Goal: Information Seeking & Learning: Learn about a topic

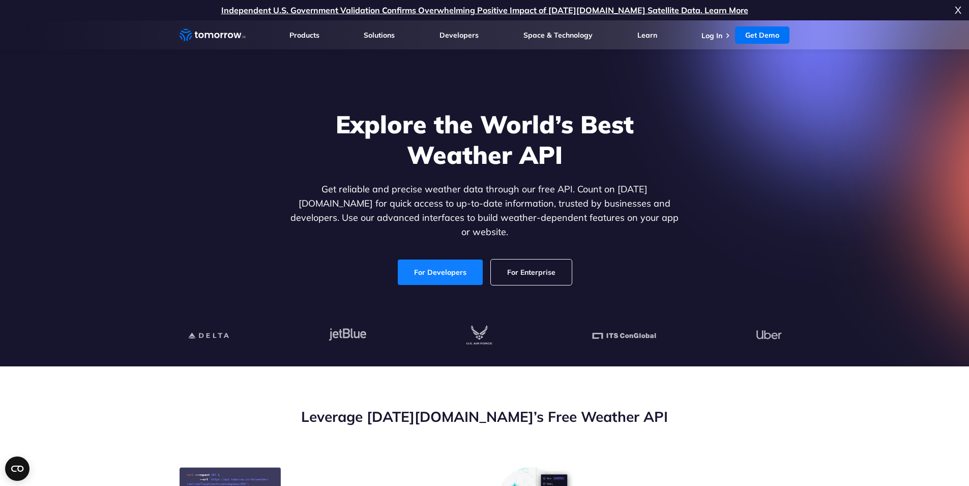
click at [464, 259] on link "For Developers" at bounding box center [440, 271] width 85 height 25
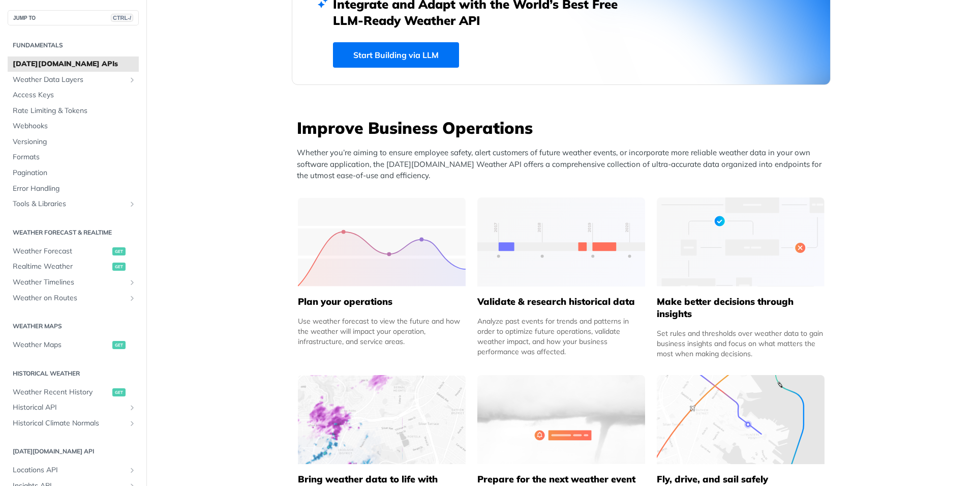
scroll to position [427, 0]
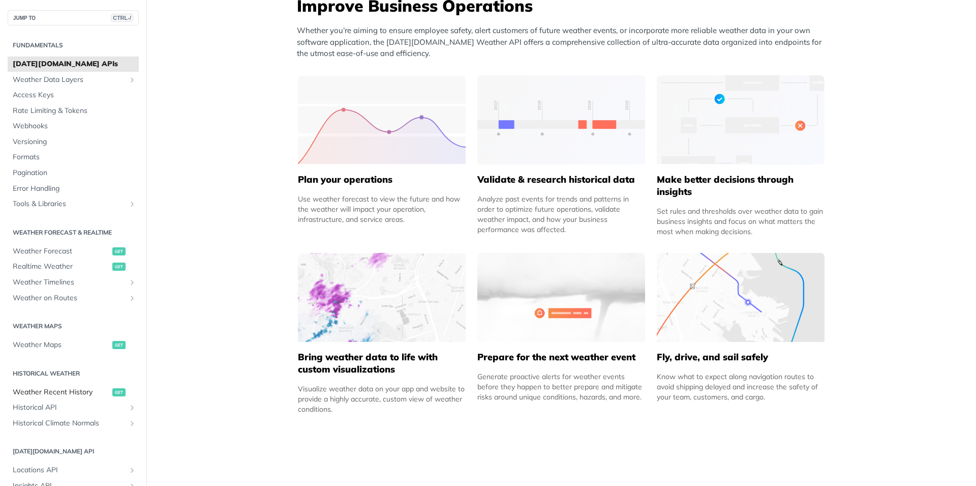
click at [75, 396] on span "Weather Recent History" at bounding box center [61, 392] width 97 height 10
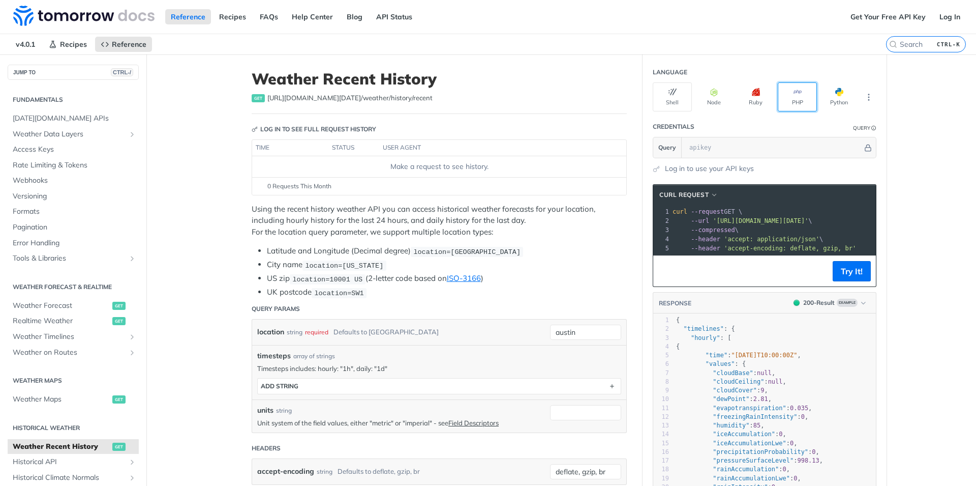
click at [813, 97] on button "PHP" at bounding box center [797, 96] width 39 height 29
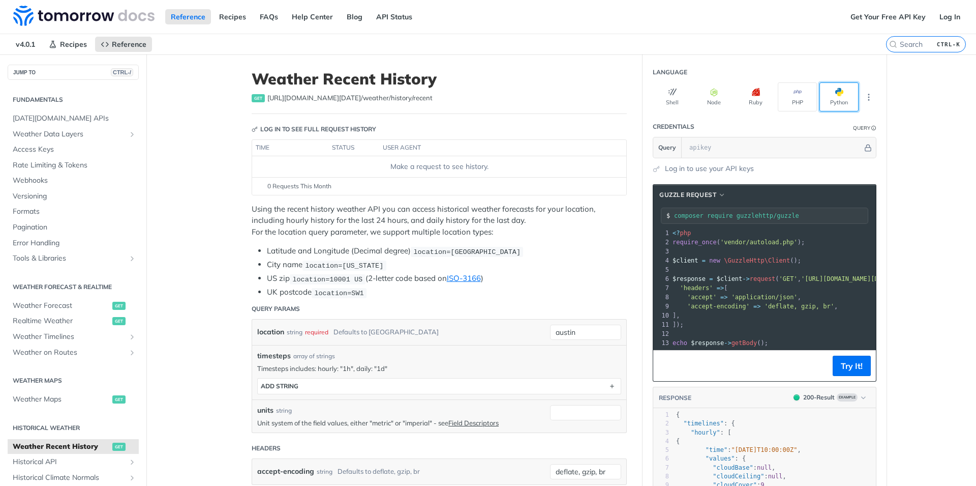
click at [824, 95] on button "Python" at bounding box center [839, 96] width 39 height 29
type input "python -m pip install requests"
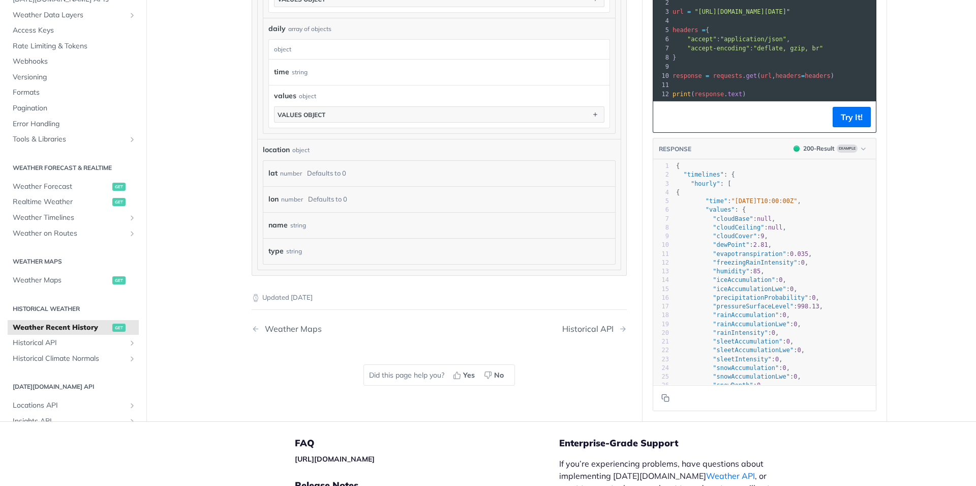
scroll to position [793, 0]
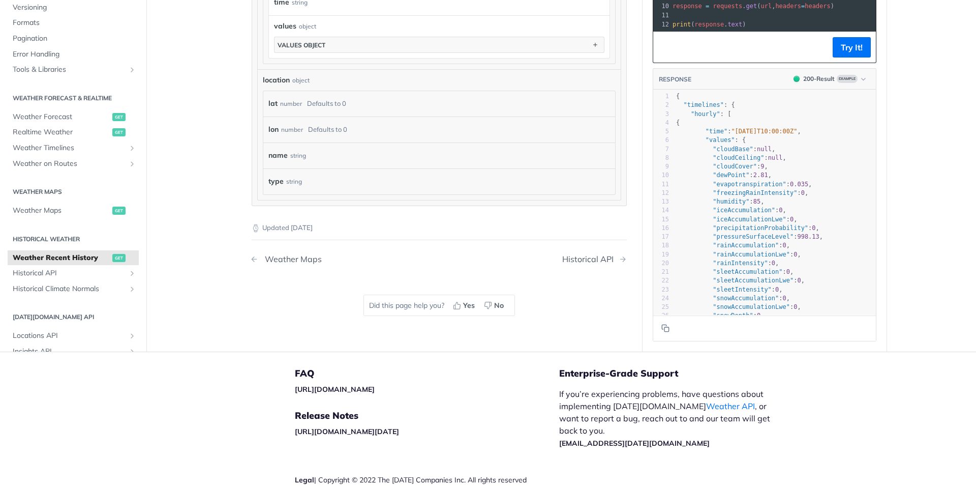
click at [281, 259] on div "Weather Maps" at bounding box center [291, 259] width 62 height 10
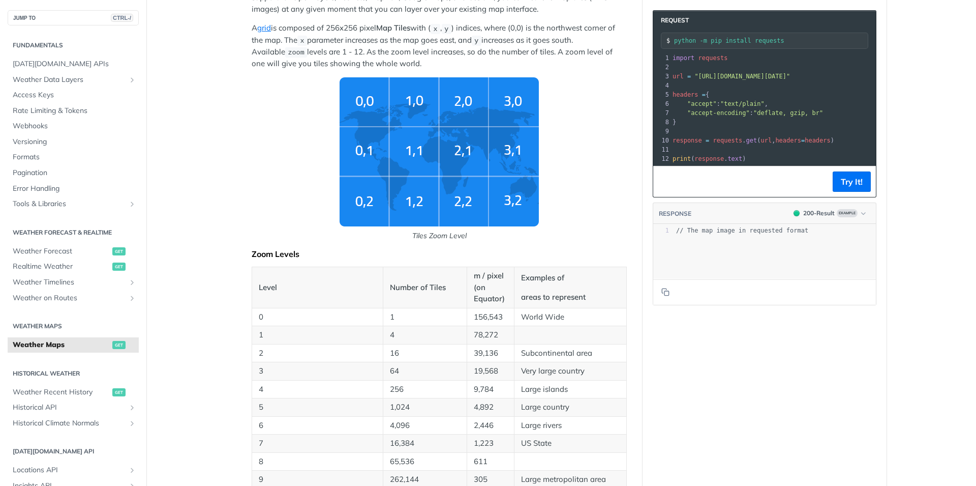
scroll to position [122, 0]
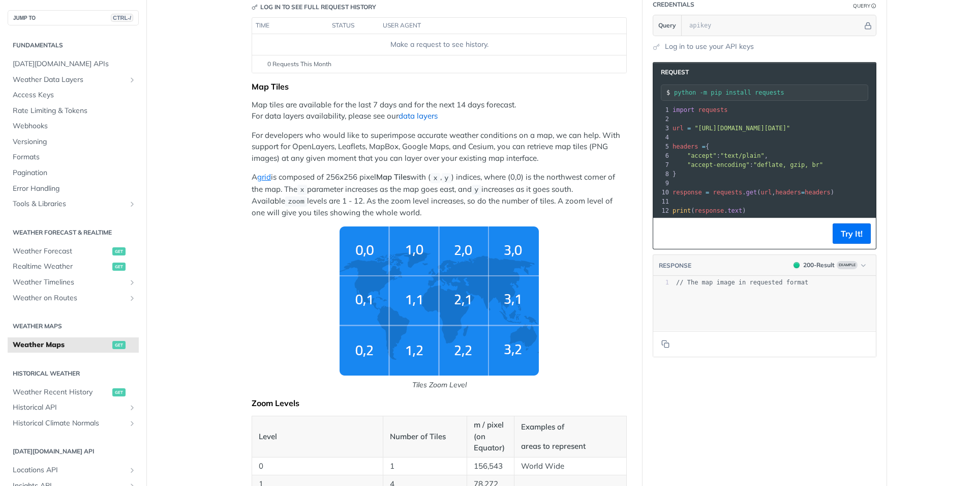
click at [413, 115] on link "data layers" at bounding box center [418, 116] width 39 height 10
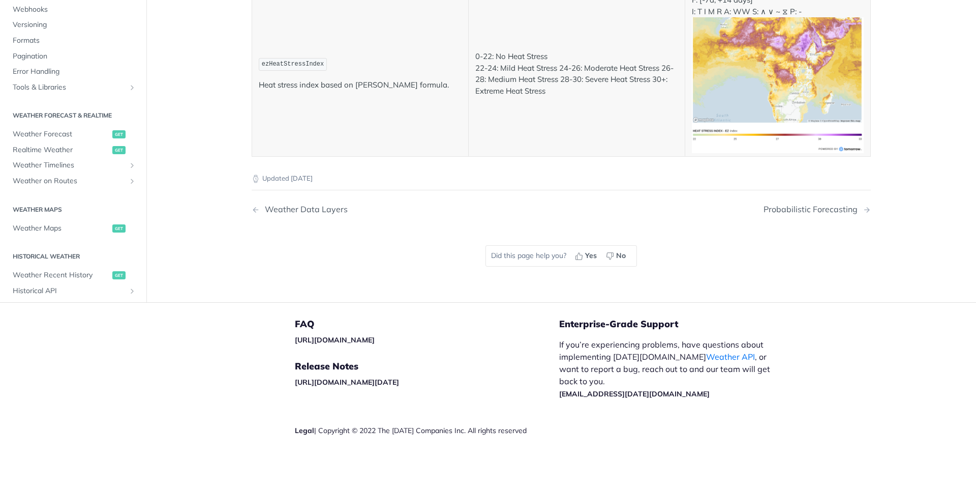
scroll to position [5197, 0]
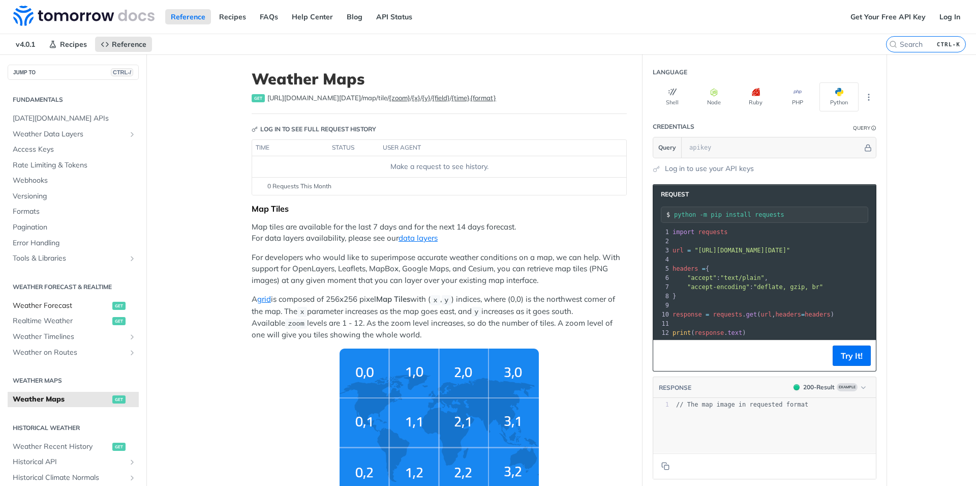
click at [42, 306] on span "Weather Forecast" at bounding box center [61, 306] width 97 height 10
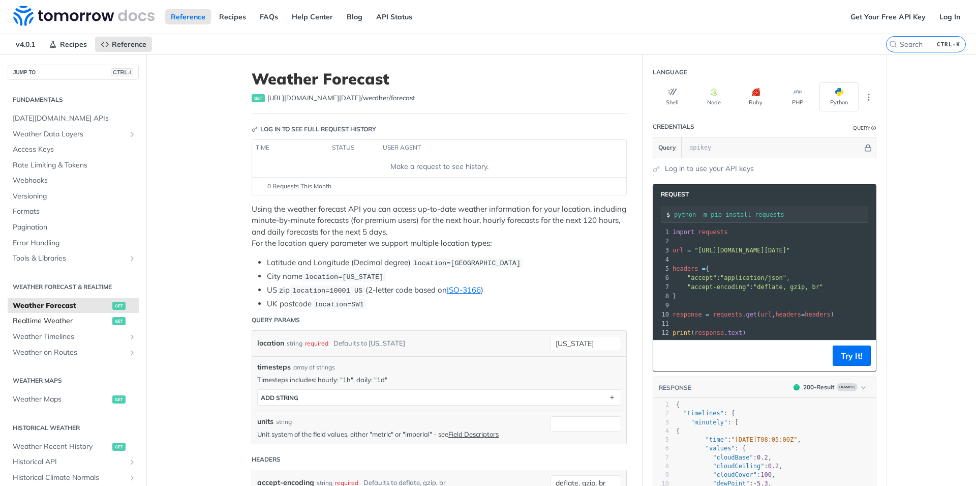
click at [43, 323] on span "Realtime Weather" at bounding box center [61, 321] width 97 height 10
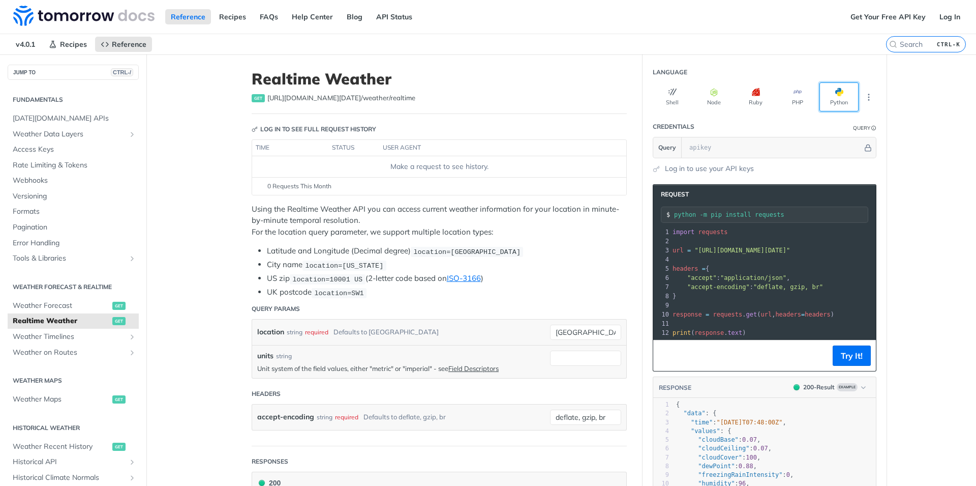
click at [842, 94] on button "Python" at bounding box center [839, 96] width 39 height 29
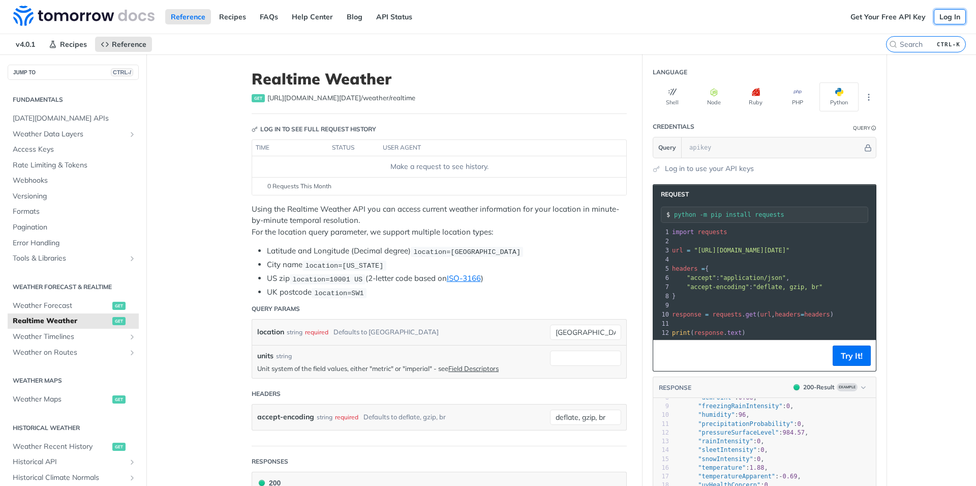
click at [943, 20] on link "Log In" at bounding box center [950, 16] width 32 height 15
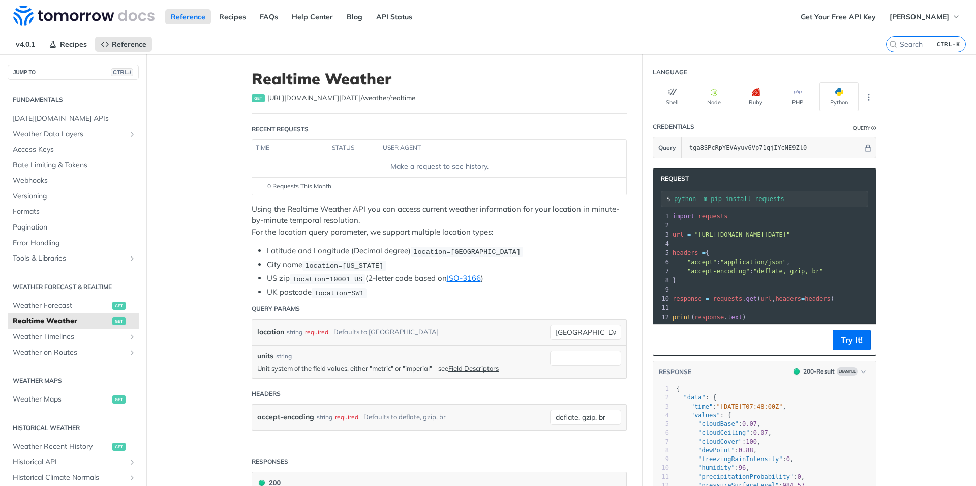
scroll to position [0, 195]
click at [603, 236] on span ""https://api.tomorrow.io/v4/weather/realtime?location=toronto&apikey=tga8SPcRpY…" at bounding box center [555, 234] width 96 height 7
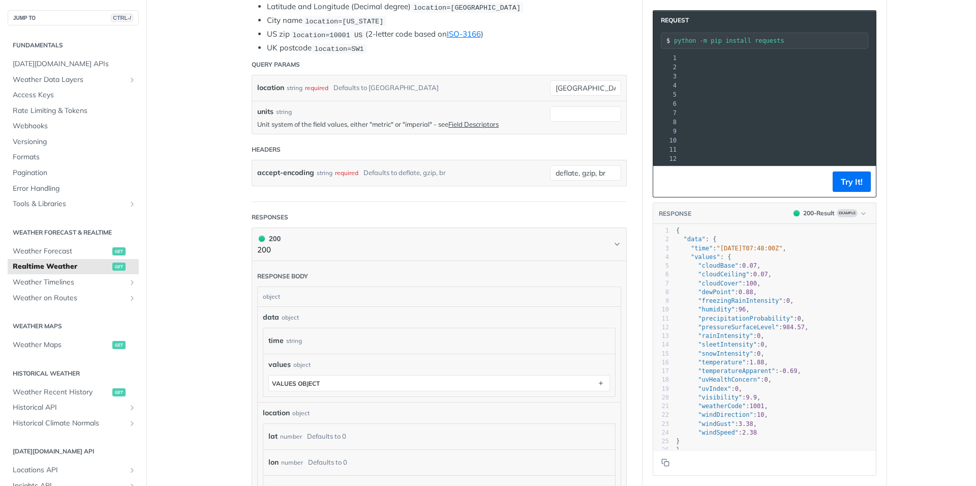
scroll to position [0, 0]
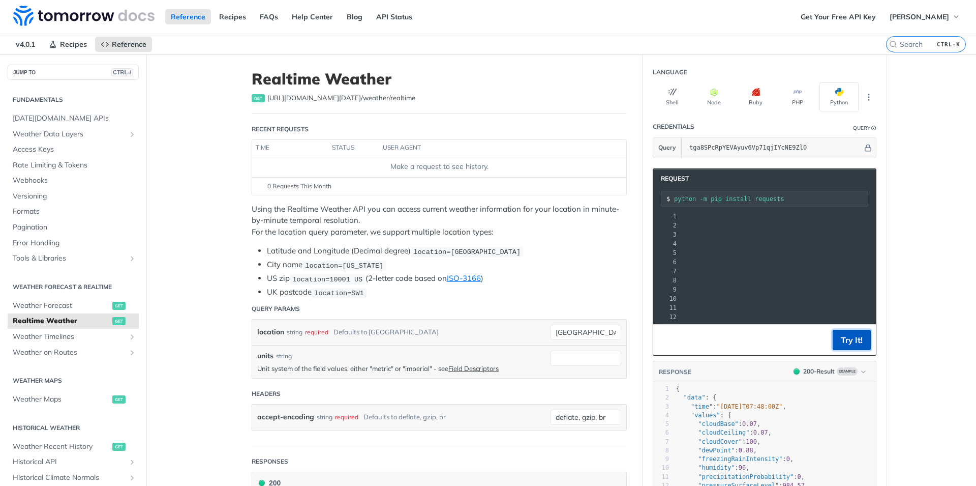
click at [851, 342] on button "Try It!" at bounding box center [852, 339] width 38 height 20
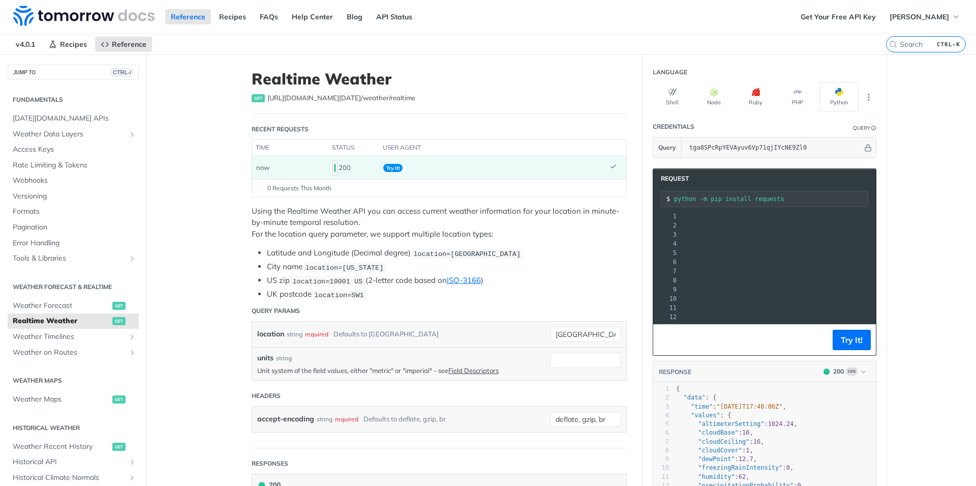
click at [612, 167] on icon at bounding box center [613, 166] width 7 height 7
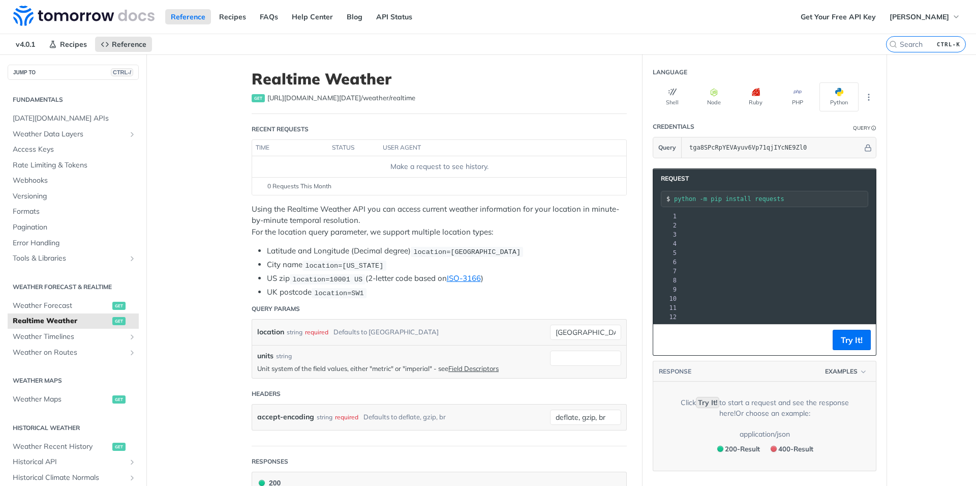
click at [612, 167] on div "Make a request to see history." at bounding box center [439, 166] width 366 height 11
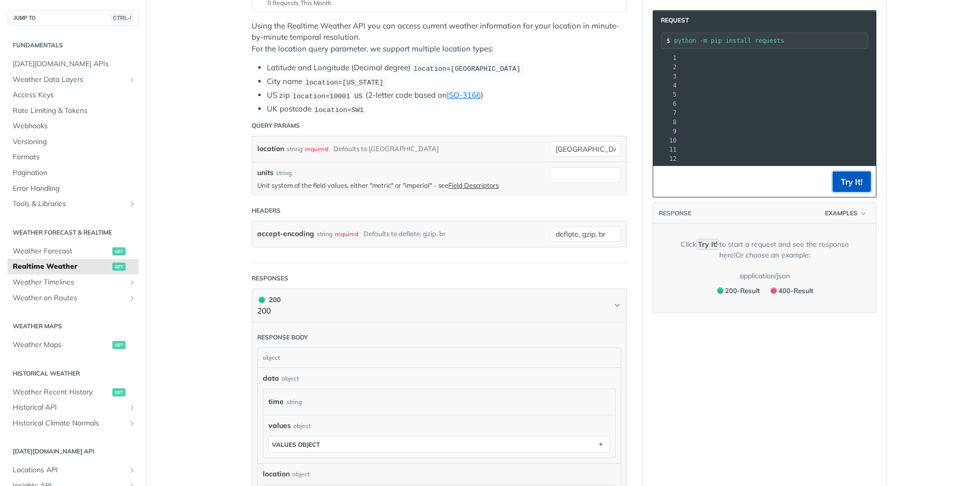
click at [852, 192] on button "Try It!" at bounding box center [852, 181] width 38 height 20
